Goal: Task Accomplishment & Management: Use online tool/utility

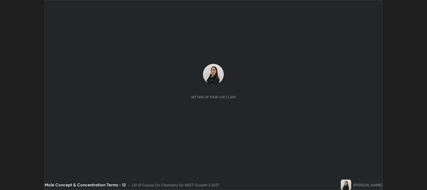
scroll to position [190, 427]
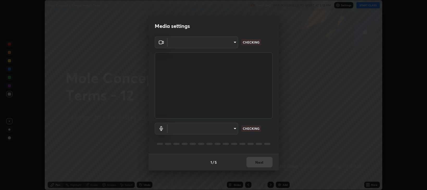
type input "97e3cd23c76f91fb91915eb68de44adfa811e639bdc8ba886a3eb3756a765973"
type input "default"
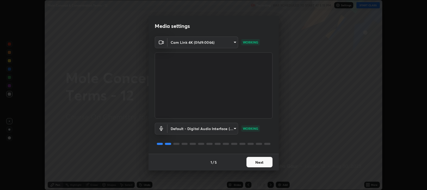
click at [259, 165] on button "Next" at bounding box center [259, 162] width 26 height 10
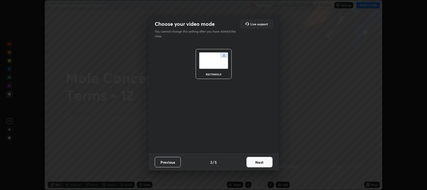
click at [260, 166] on button "Next" at bounding box center [259, 162] width 26 height 10
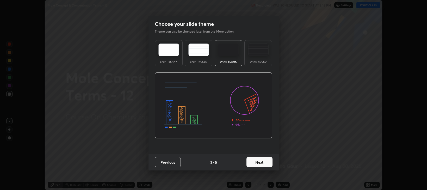
click at [262, 164] on button "Next" at bounding box center [259, 162] width 26 height 10
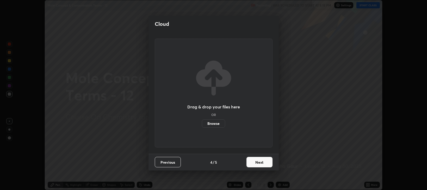
click at [251, 163] on button "Next" at bounding box center [259, 162] width 26 height 10
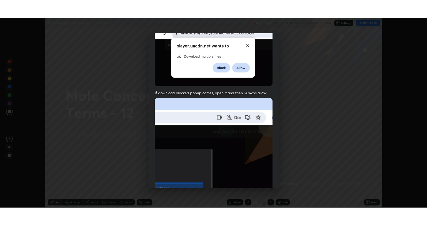
scroll to position [105, 0]
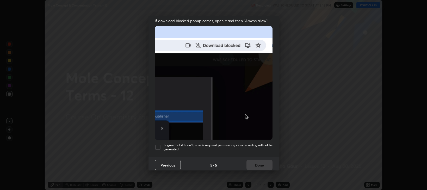
click at [157, 144] on div at bounding box center [158, 147] width 6 height 6
click at [249, 162] on button "Done" at bounding box center [259, 165] width 26 height 10
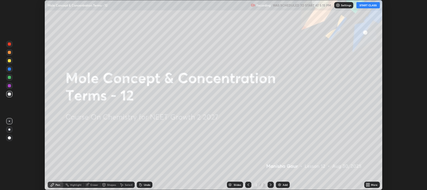
click at [368, 5] on button "START CLASS" at bounding box center [367, 5] width 23 height 6
click at [369, 184] on icon at bounding box center [368, 183] width 1 height 1
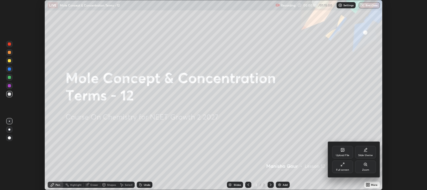
click at [342, 165] on icon at bounding box center [341, 165] width 1 height 1
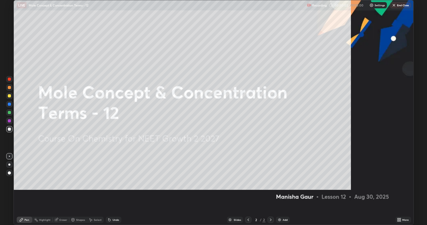
scroll to position [225, 427]
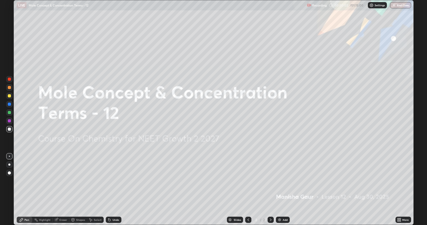
click at [399, 190] on icon at bounding box center [399, 218] width 1 height 1
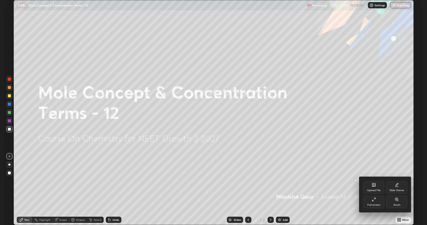
click at [396, 187] on icon at bounding box center [396, 187] width 3 height 0
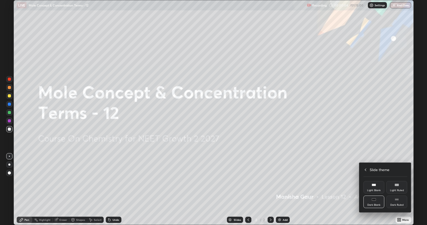
click at [394, 190] on icon at bounding box center [396, 199] width 4 height 4
click at [337, 167] on div at bounding box center [213, 112] width 427 height 225
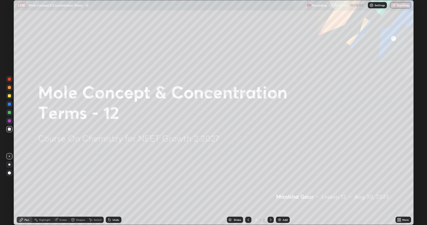
click at [281, 190] on img at bounding box center [279, 220] width 4 height 4
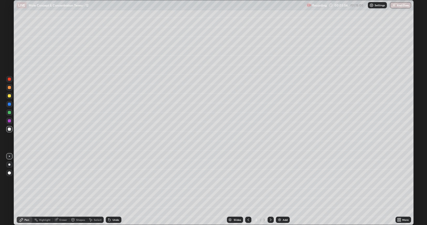
click at [114, 190] on div "Undo" at bounding box center [115, 219] width 7 height 3
click at [64, 190] on div "Eraser" at bounding box center [63, 219] width 8 height 3
click at [27, 190] on div "Pen" at bounding box center [26, 219] width 5 height 3
click at [278, 190] on img at bounding box center [279, 220] width 4 height 4
click at [73, 190] on icon at bounding box center [73, 220] width 0 height 2
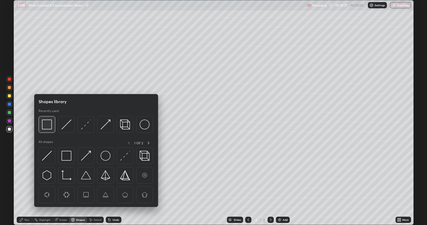
click at [51, 128] on img at bounding box center [47, 125] width 10 height 10
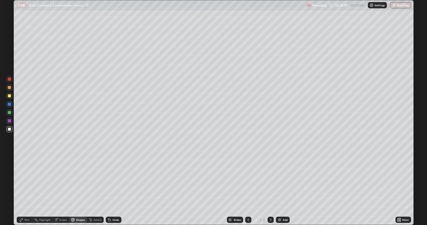
click at [9, 87] on div at bounding box center [9, 87] width 3 height 3
click at [111, 190] on div "Undo" at bounding box center [114, 220] width 16 height 6
click at [28, 190] on div "Pen" at bounding box center [26, 219] width 5 height 3
click at [116, 190] on div "Undo" at bounding box center [115, 219] width 7 height 3
click at [114, 190] on div "Undo" at bounding box center [115, 219] width 7 height 3
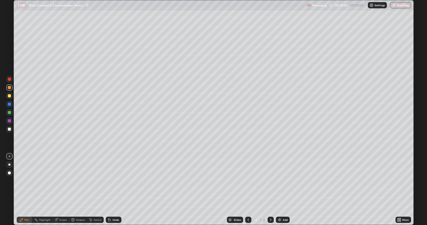
click at [115, 190] on div "Undo" at bounding box center [115, 219] width 7 height 3
click at [115, 190] on div "Undo" at bounding box center [114, 220] width 16 height 6
